Goal: Navigation & Orientation: Find specific page/section

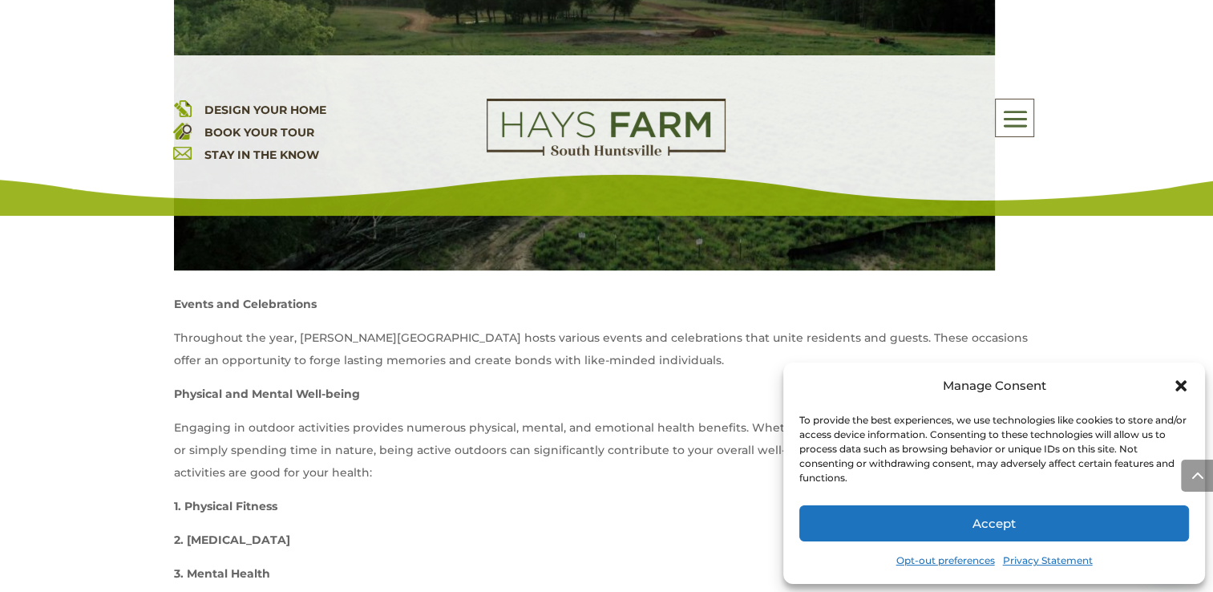
scroll to position [1349, 0]
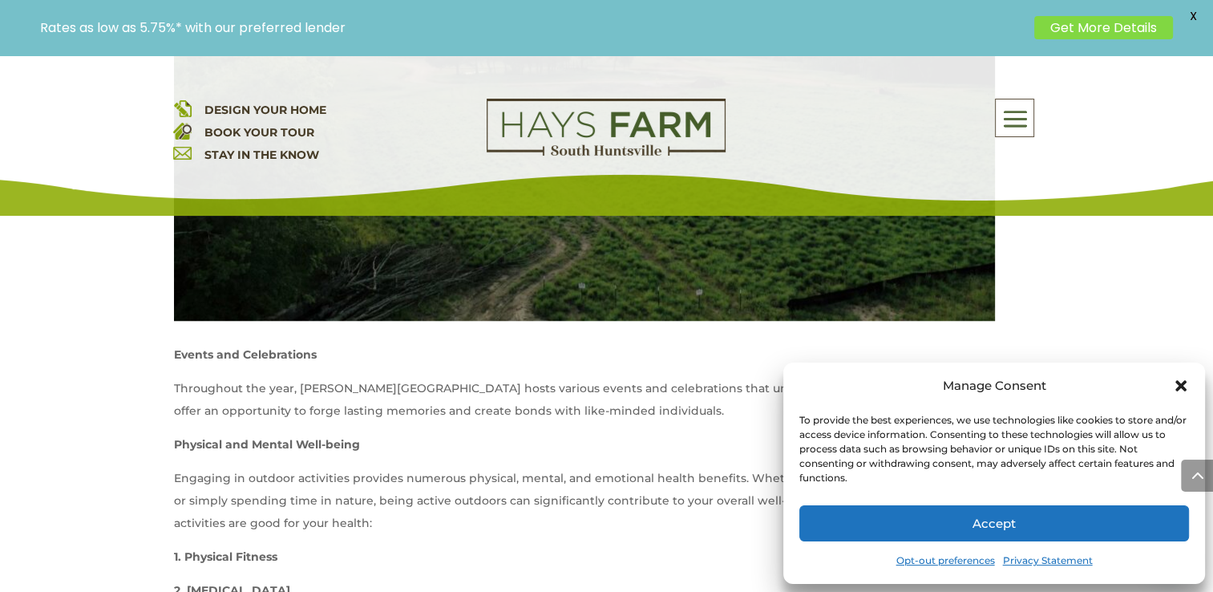
click at [1179, 381] on icon "Close dialog" at bounding box center [1181, 386] width 16 height 16
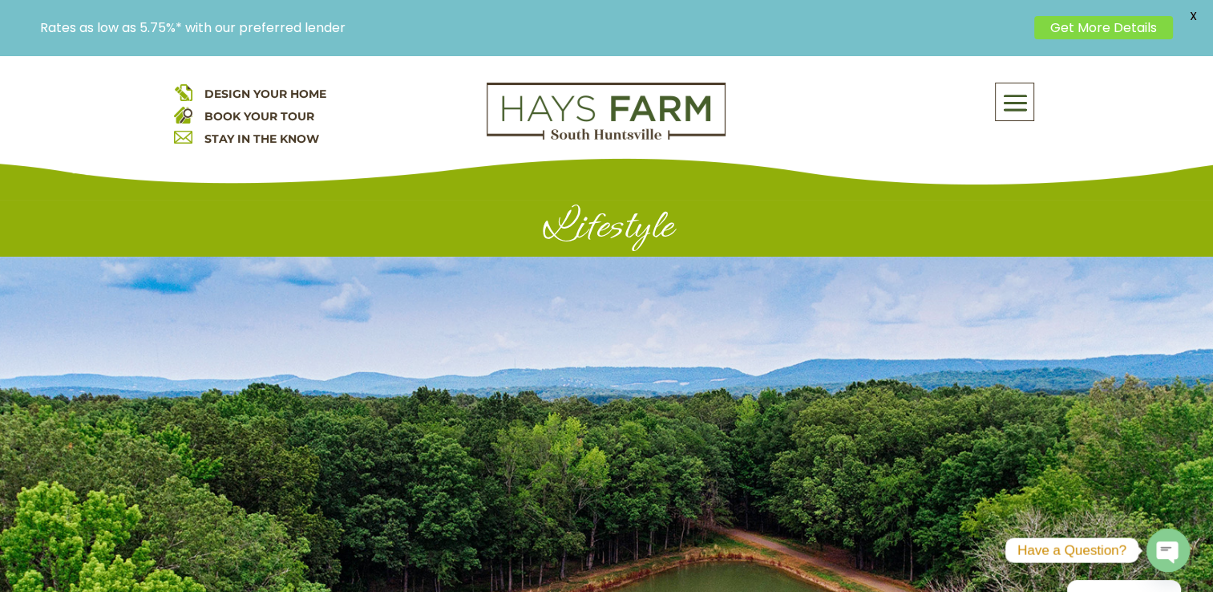
scroll to position [0, 0]
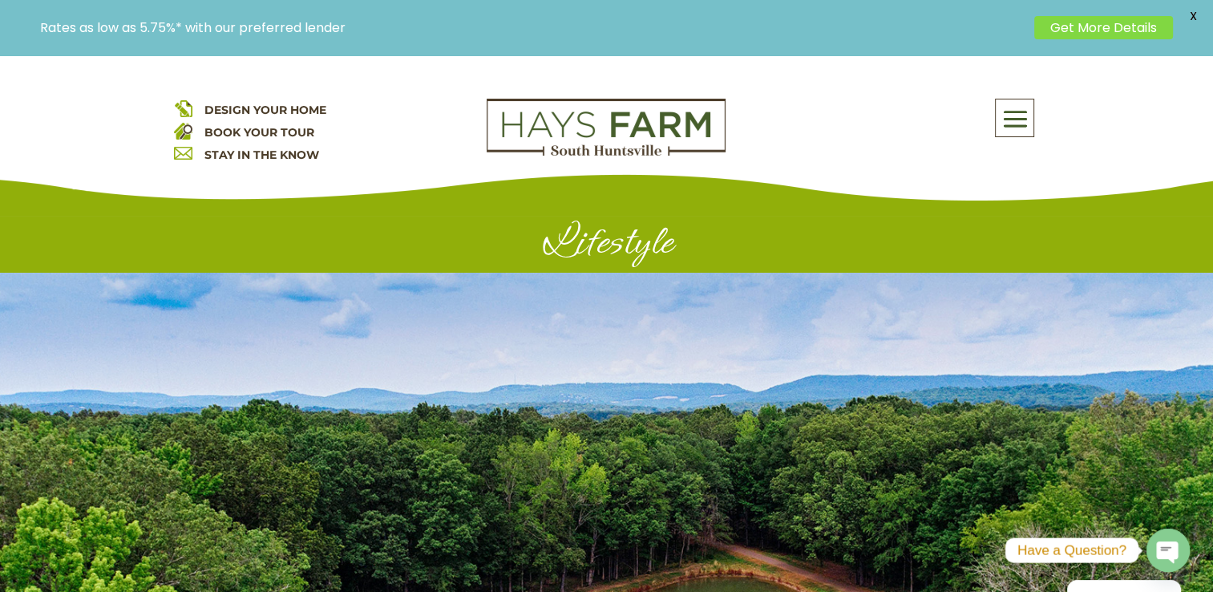
click at [1013, 115] on span at bounding box center [1015, 119] width 38 height 37
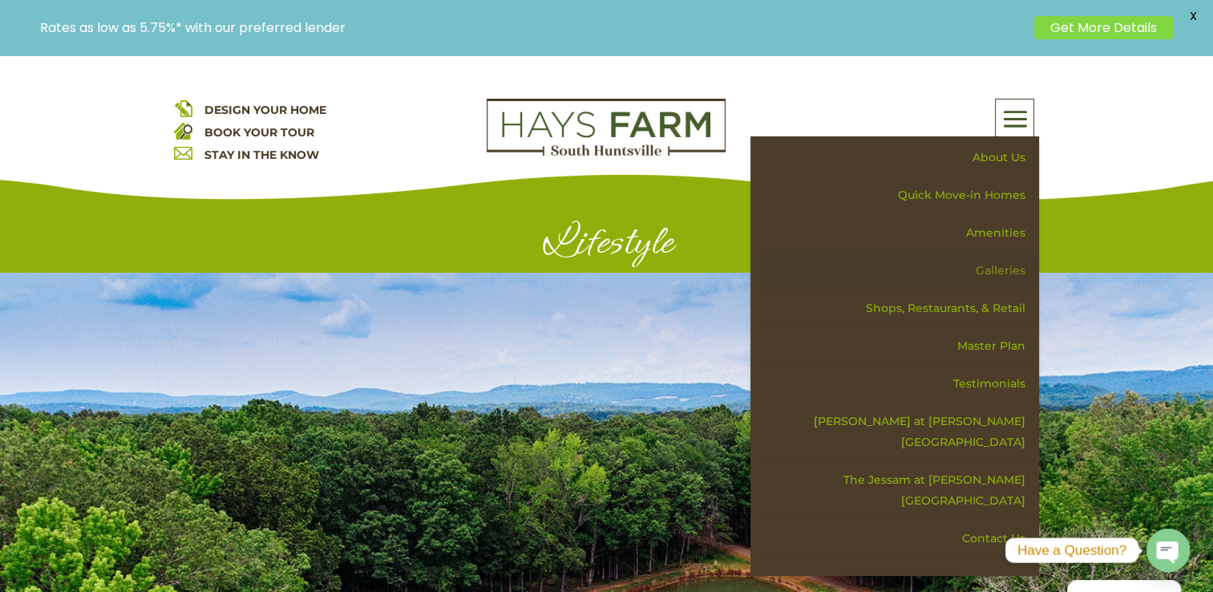
click at [994, 266] on link "Galleries" at bounding box center [900, 271] width 277 height 38
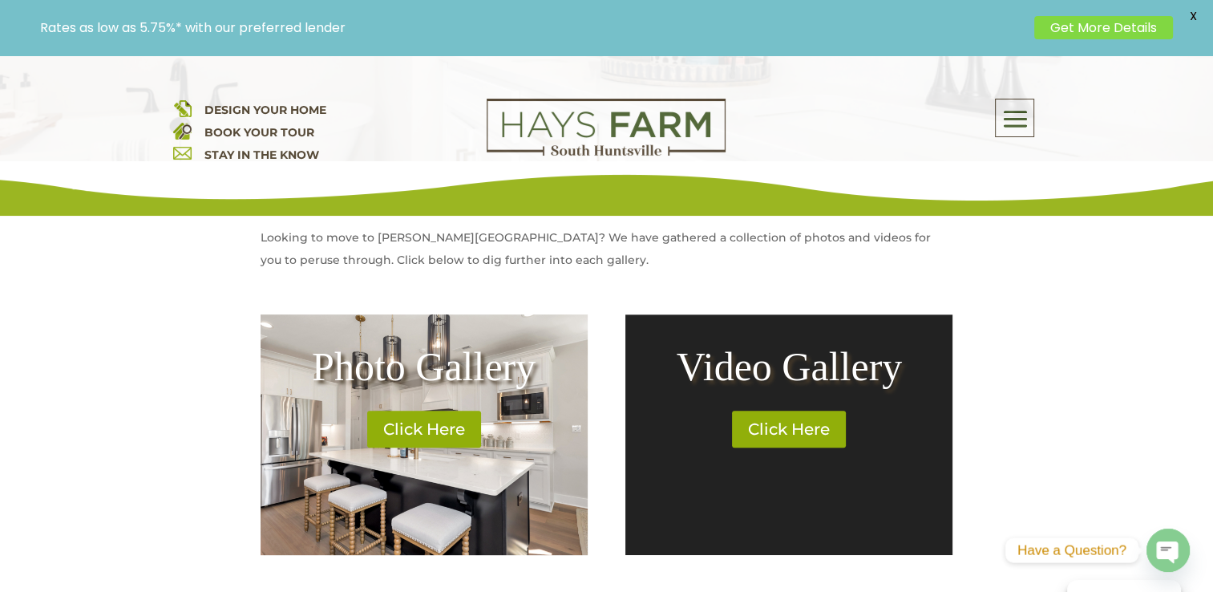
scroll to position [573, 0]
click at [415, 435] on link "Click Here" at bounding box center [424, 428] width 125 height 37
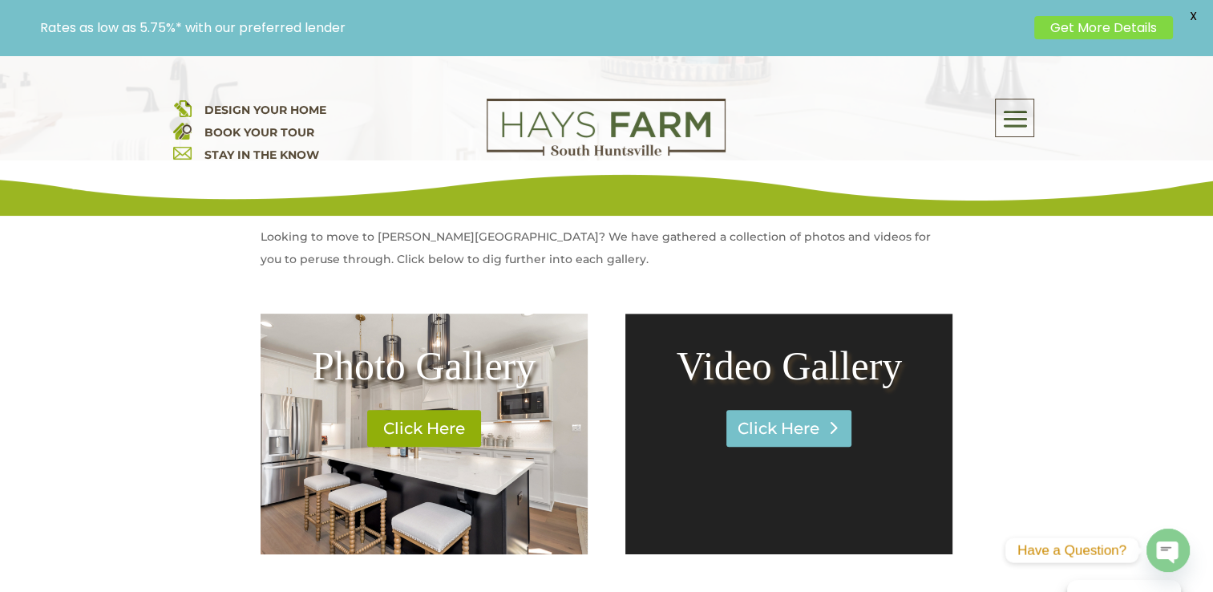
click at [786, 430] on link "Click Here" at bounding box center [788, 428] width 125 height 37
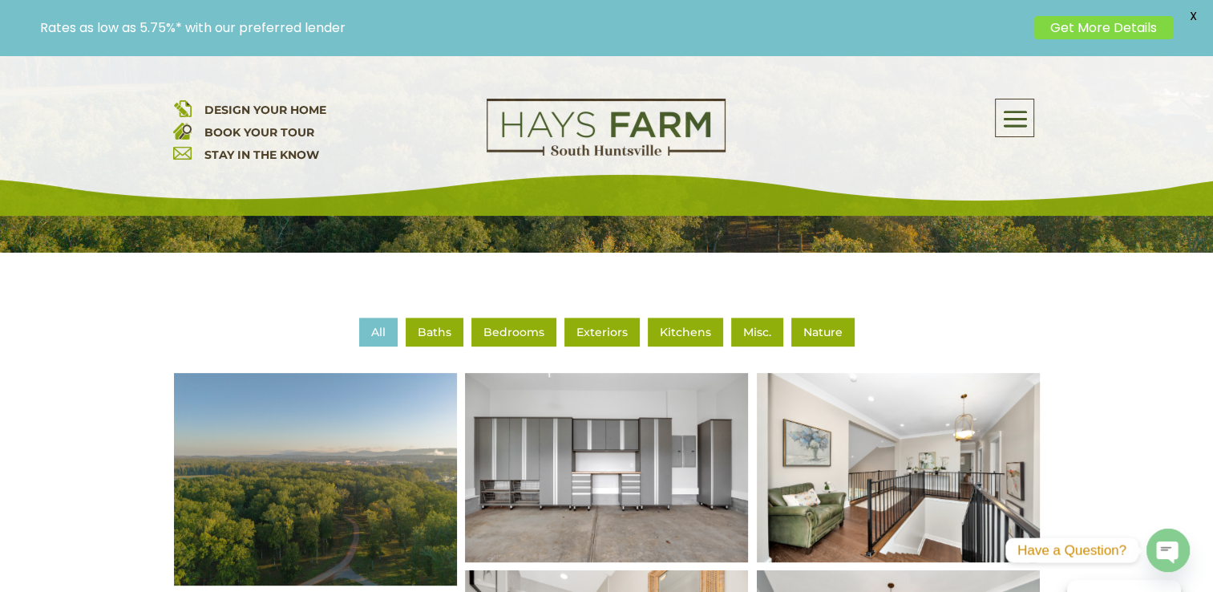
scroll to position [479, 0]
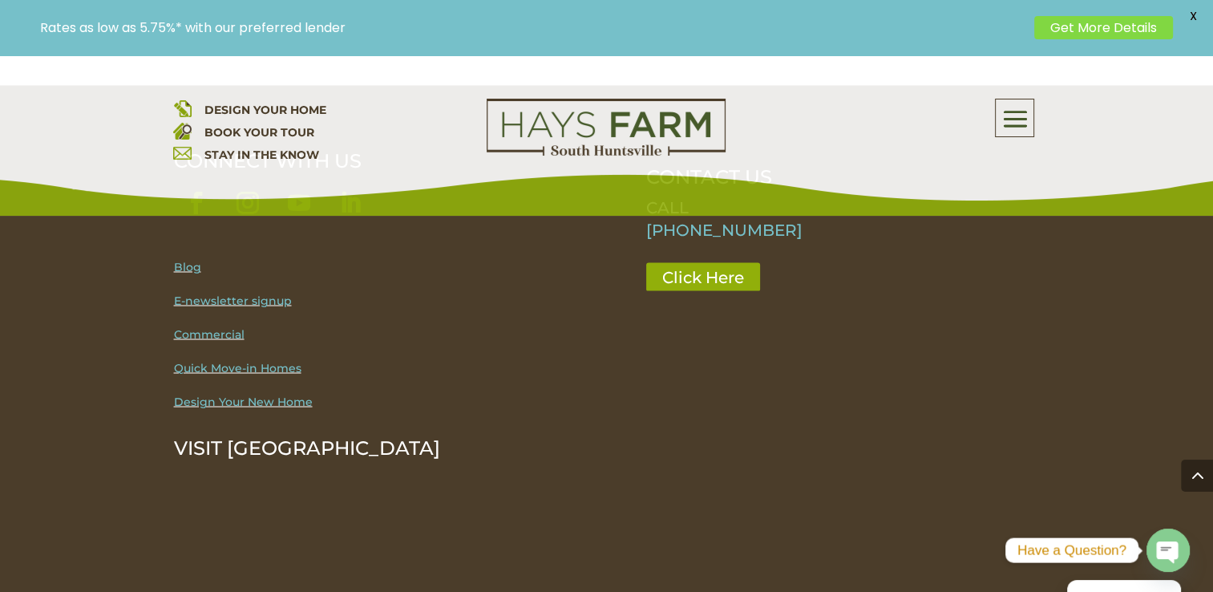
scroll to position [2788, 0]
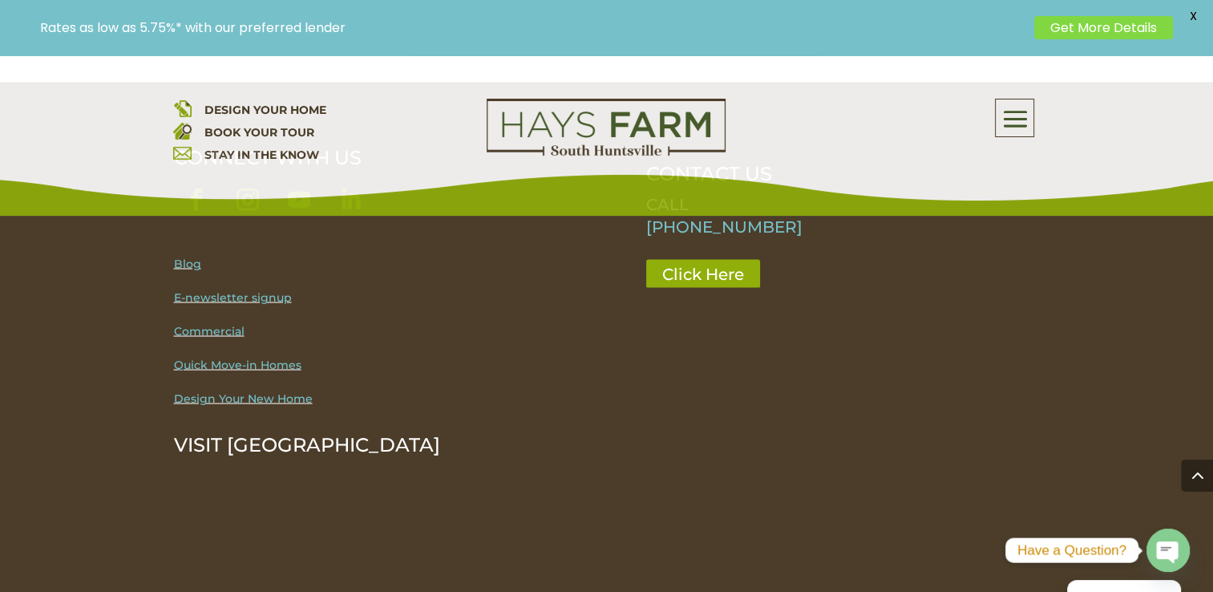
click at [241, 363] on link "Quick Move-in Homes" at bounding box center [237, 364] width 127 height 14
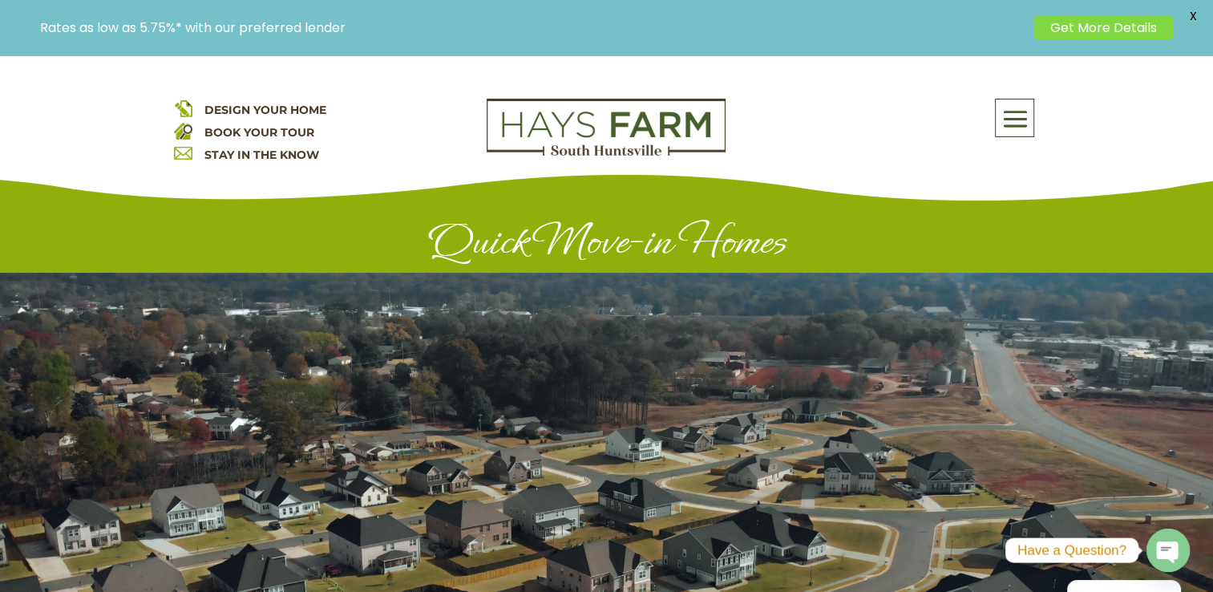
click at [1193, 12] on span "X" at bounding box center [1193, 16] width 24 height 24
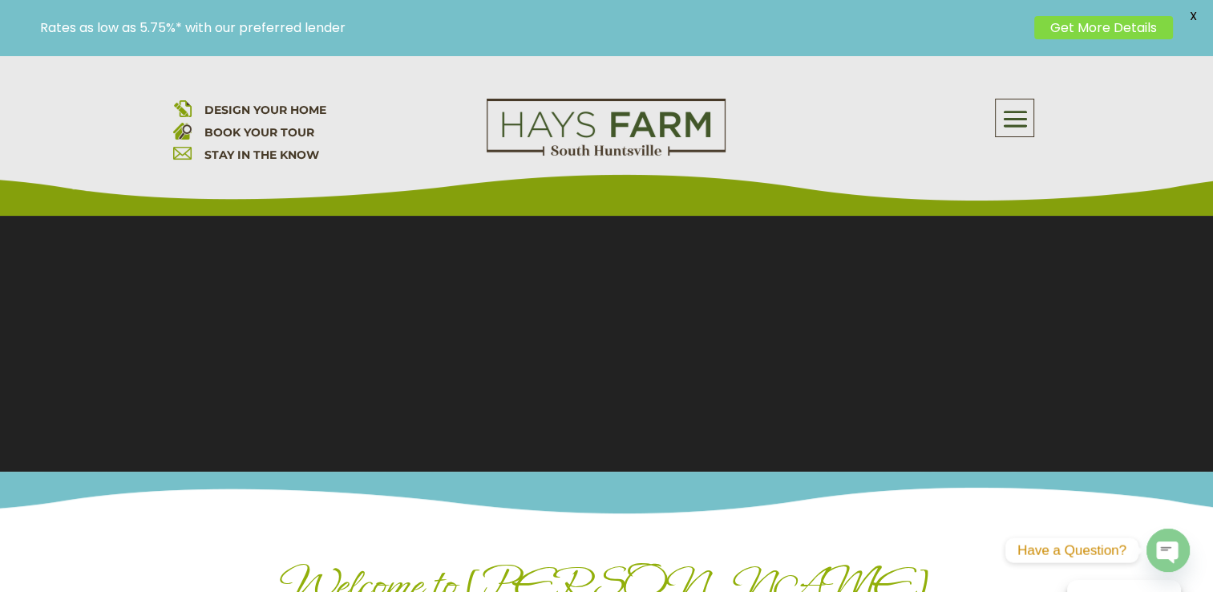
scroll to position [266, 0]
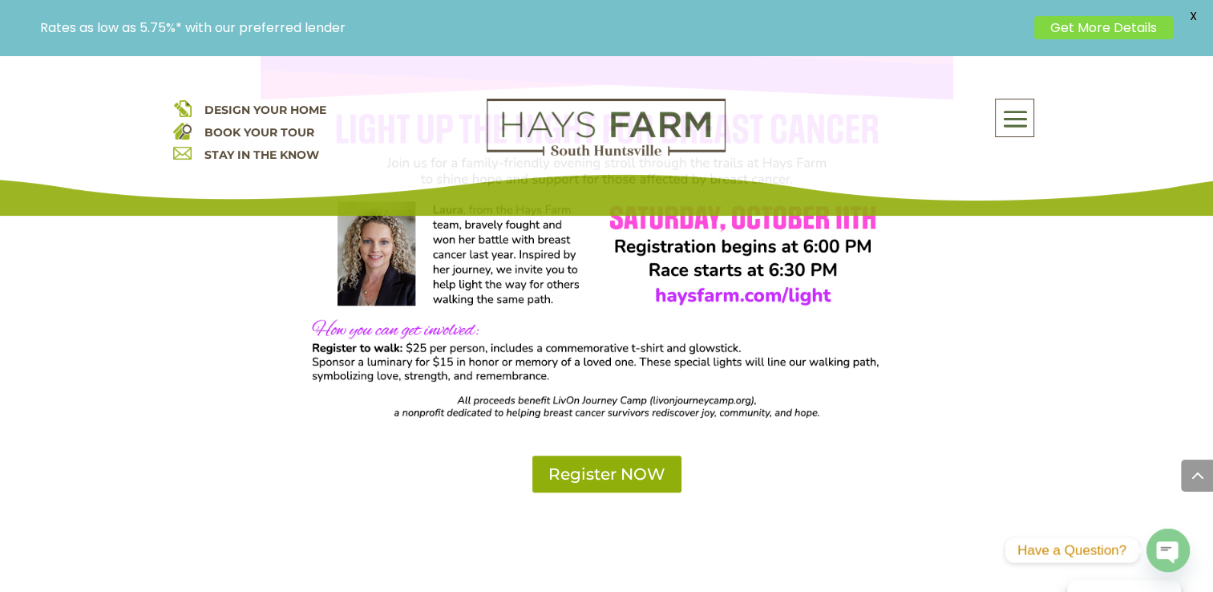
scroll to position [1057, 0]
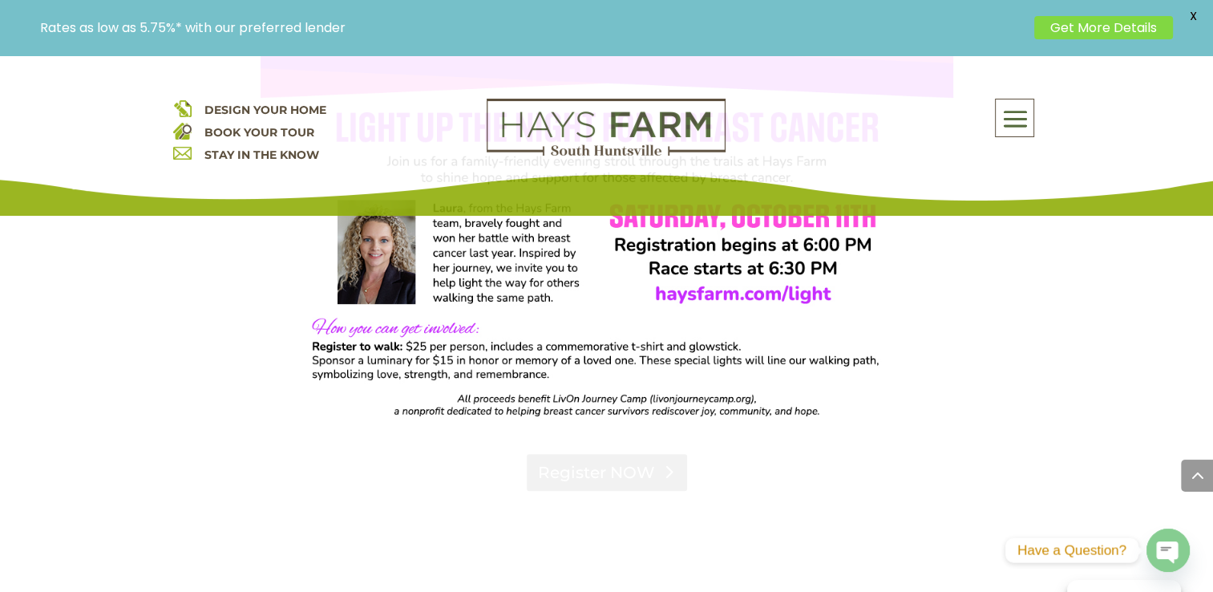
click at [601, 473] on link "Register NOW" at bounding box center [607, 472] width 160 height 37
